Goal: Find specific page/section: Find specific page/section

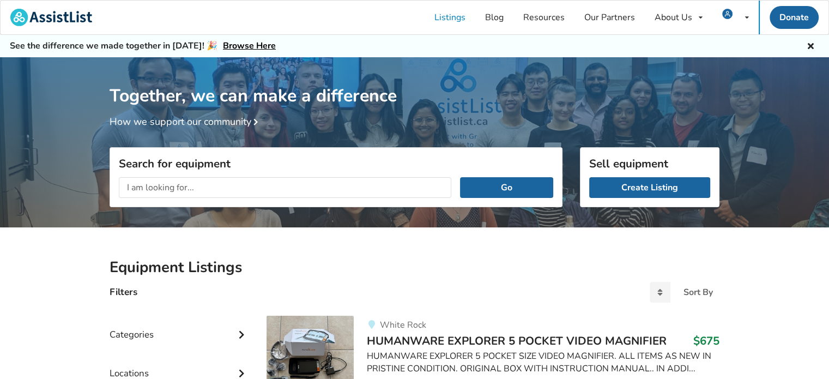
click at [171, 189] on input "text" at bounding box center [285, 187] width 332 height 21
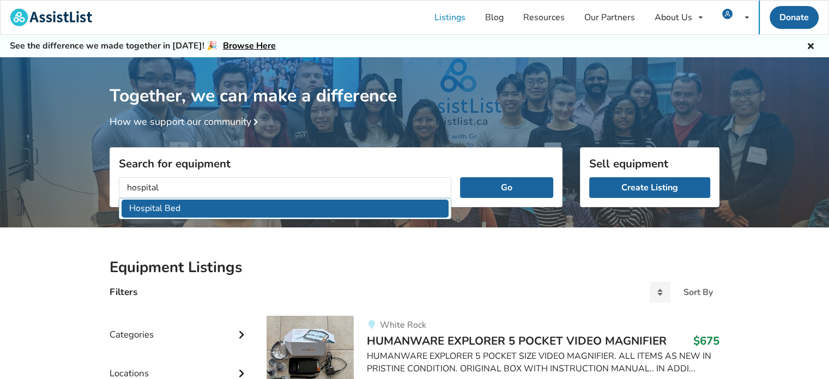
click at [174, 209] on li "Hospital Bed" at bounding box center [285, 208] width 327 height 18
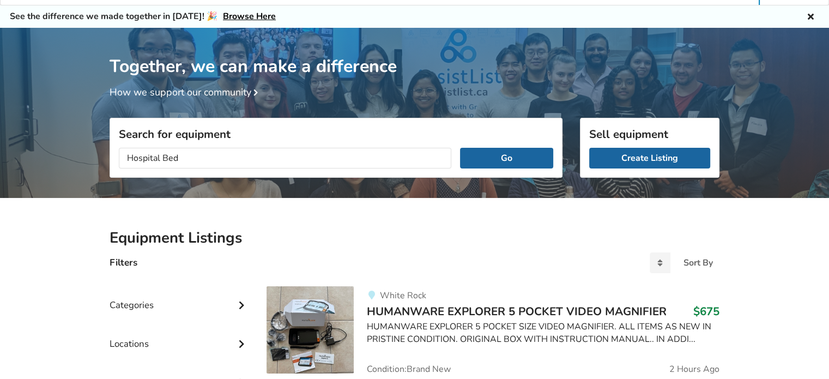
scroll to position [54, 0]
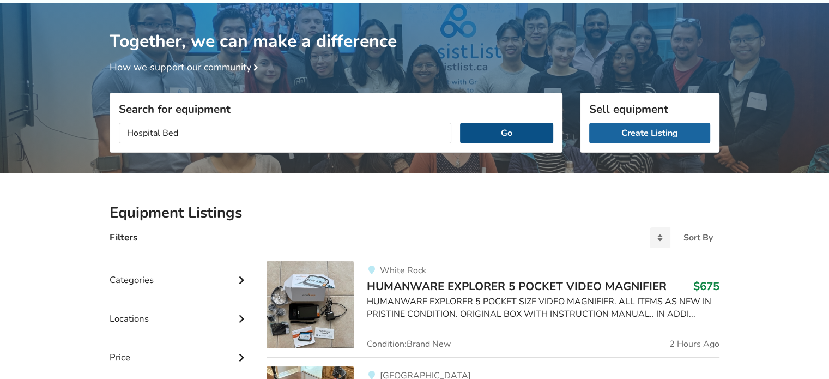
click at [513, 130] on button "Go" at bounding box center [506, 133] width 93 height 21
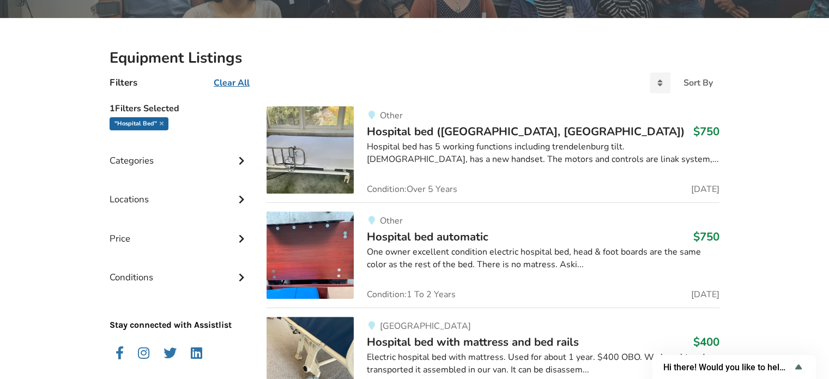
scroll to position [119, 0]
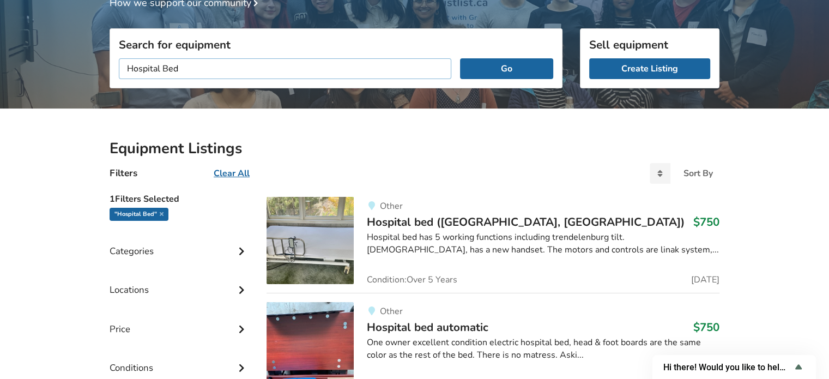
drag, startPoint x: 163, startPoint y: 69, endPoint x: 116, endPoint y: 69, distance: 46.9
click at [116, 69] on div "Hospital Bed Go" at bounding box center [336, 69] width 452 height 38
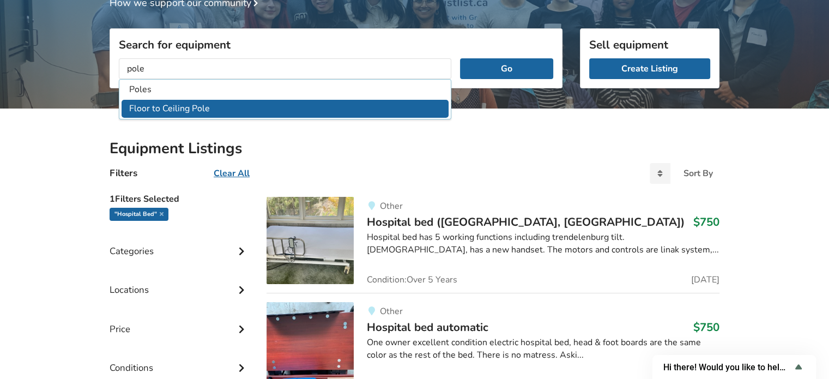
click at [152, 107] on li "Floor to Ceiling Pole" at bounding box center [285, 109] width 327 height 18
type input "Floor to Ceiling Pole"
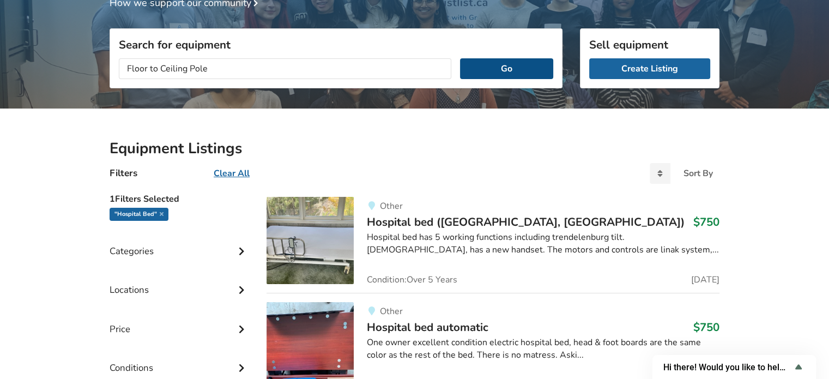
click at [502, 68] on button "Go" at bounding box center [506, 68] width 93 height 21
